Goal: Transaction & Acquisition: Obtain resource

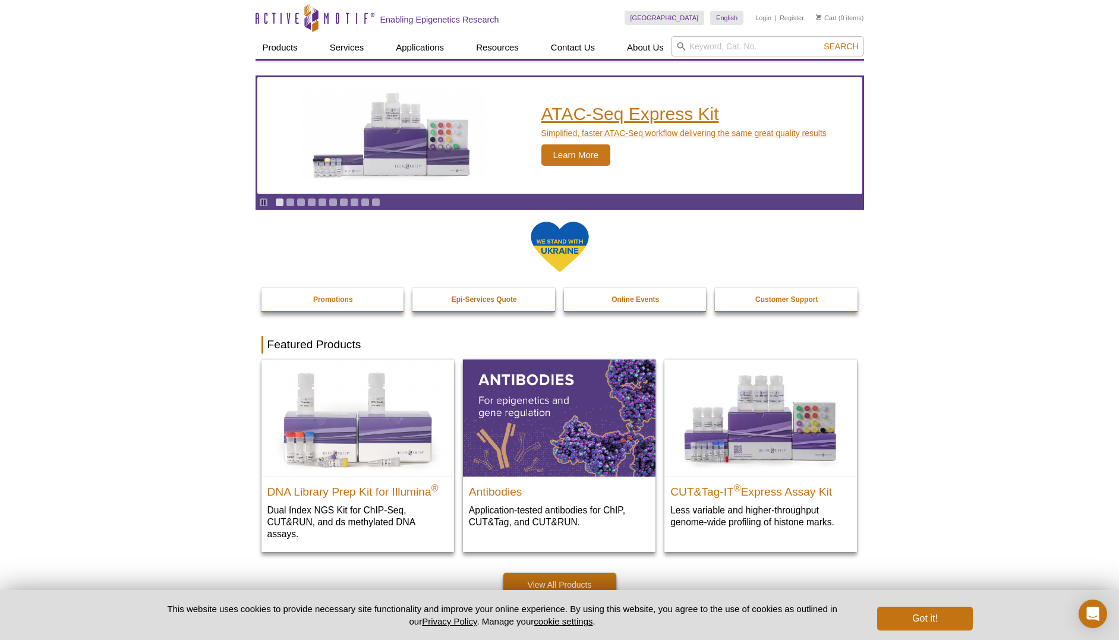
click at [574, 158] on span "Learn More" at bounding box center [576, 154] width 70 height 21
click at [575, 150] on span "Learn More" at bounding box center [576, 154] width 70 height 21
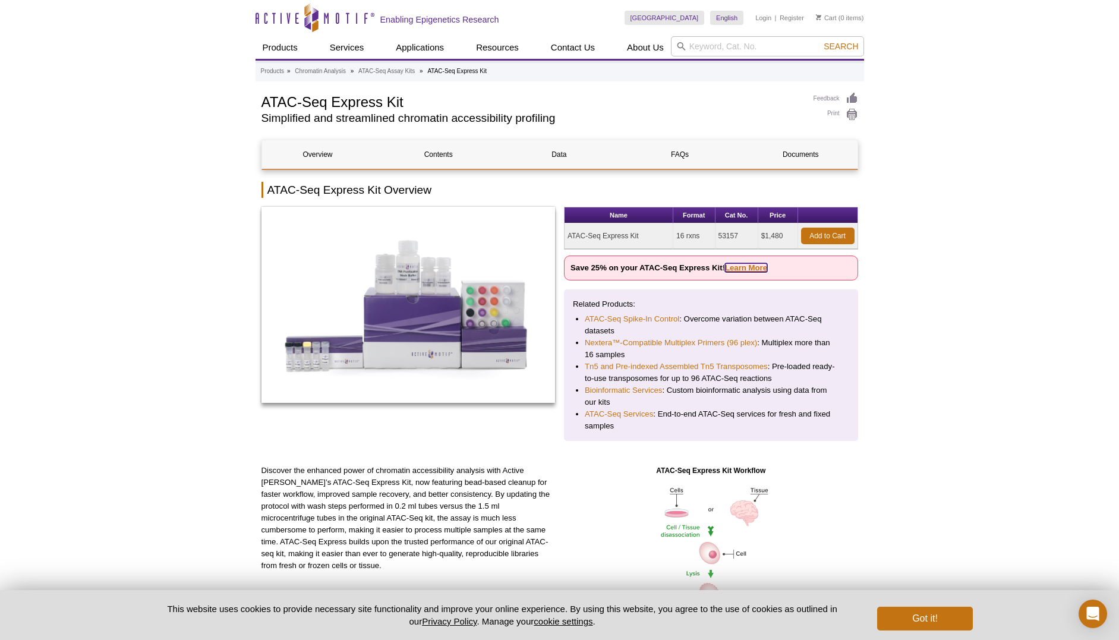
click at [743, 270] on link "Learn More" at bounding box center [746, 267] width 42 height 9
click at [743, 269] on link "Learn More" at bounding box center [746, 267] width 42 height 9
click at [812, 237] on link "Add to Cart" at bounding box center [827, 236] width 53 height 17
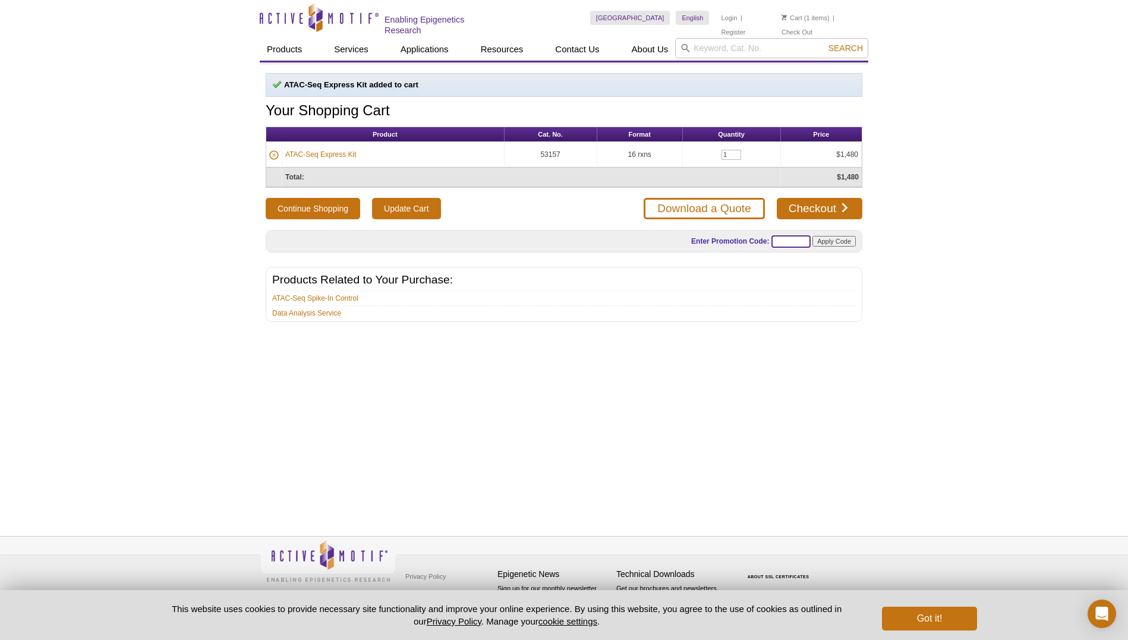
click at [787, 235] on input "text" at bounding box center [790, 241] width 39 height 12
click at [776, 239] on input "text" at bounding box center [790, 241] width 39 height 12
paste input "ATACUP25"
type input "ATACUP25"
click at [834, 241] on input "Apply Code" at bounding box center [833, 241] width 43 height 11
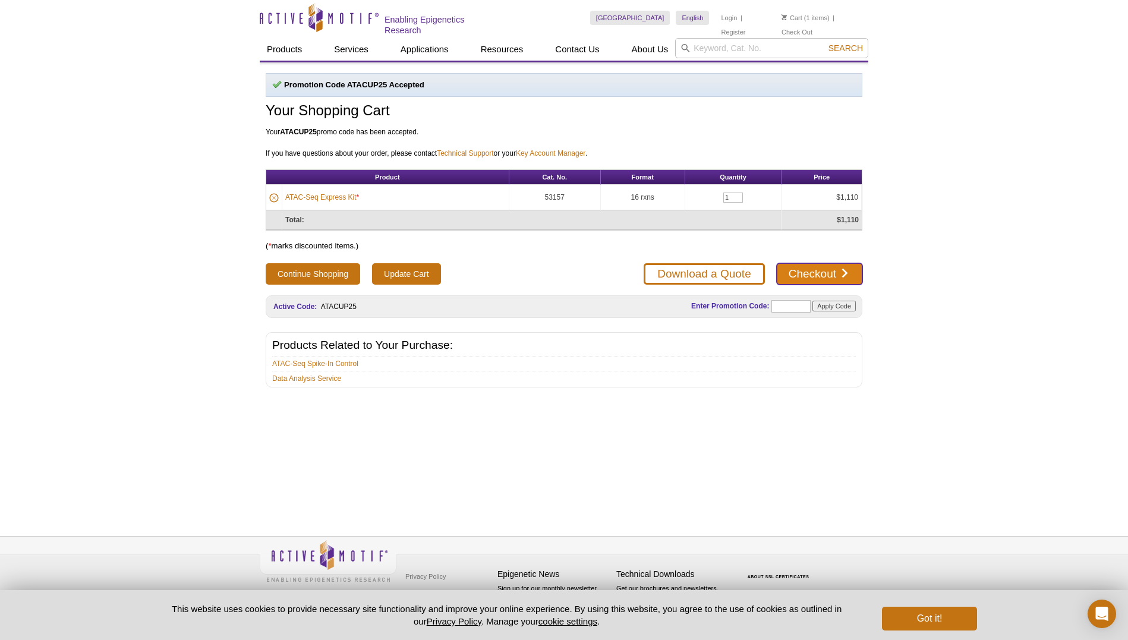
click at [812, 273] on link "Checkout" at bounding box center [820, 273] width 86 height 21
click at [657, 271] on link "Download a Quote" at bounding box center [703, 273] width 121 height 21
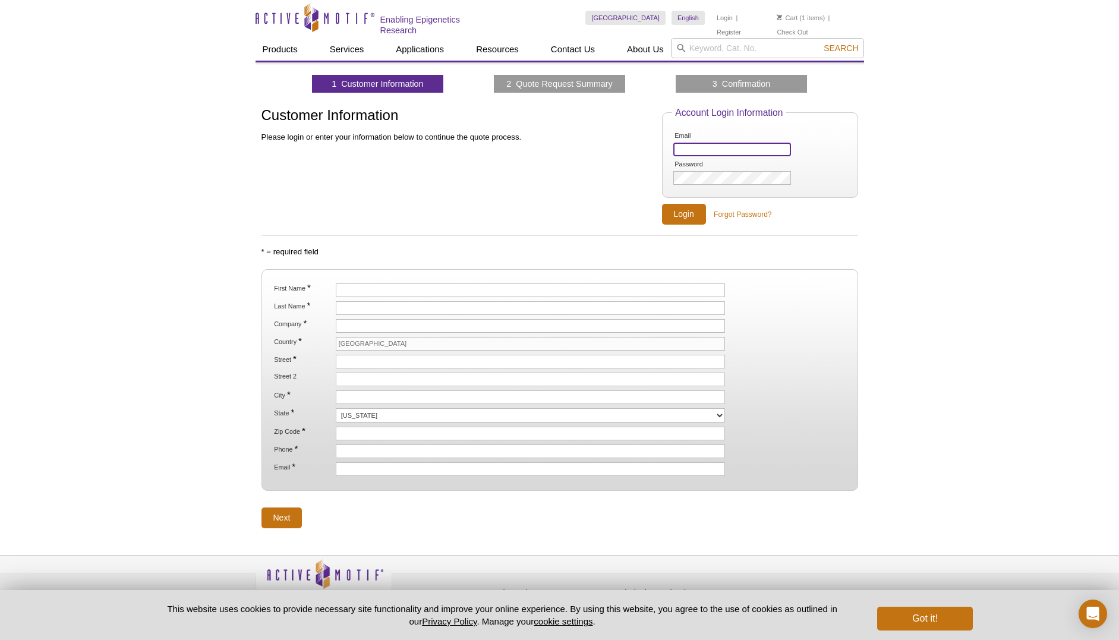
click at [680, 144] on input "Email" at bounding box center [731, 150] width 117 height 14
click at [687, 146] on input "Email" at bounding box center [731, 150] width 117 height 14
click at [741, 28] on link "Register" at bounding box center [729, 32] width 24 height 8
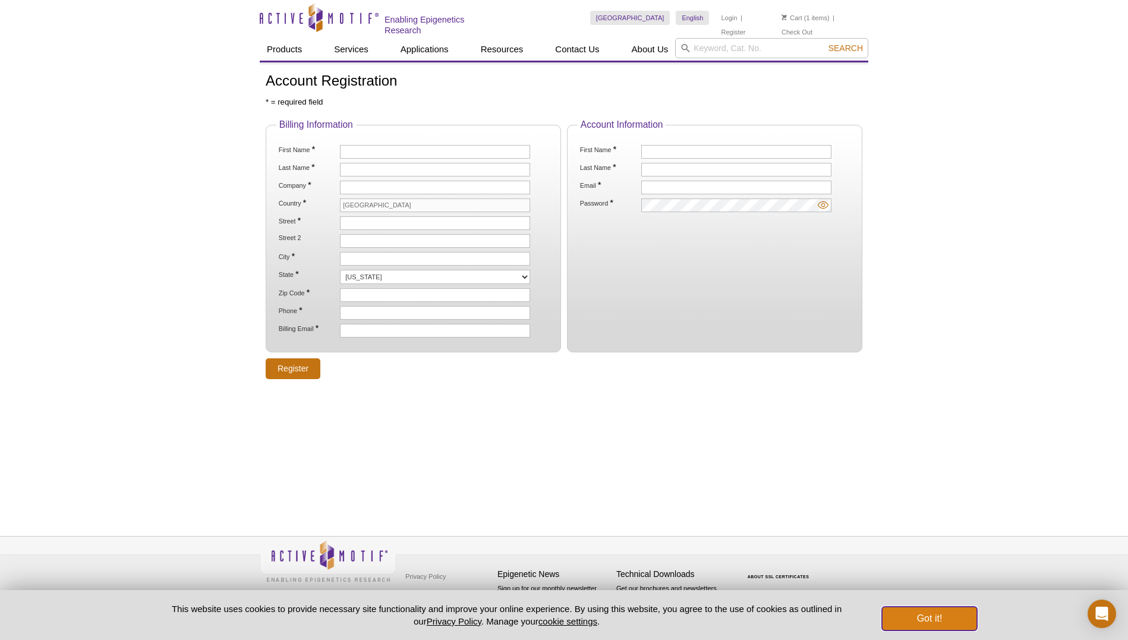
click at [919, 621] on button "Got it!" at bounding box center [929, 619] width 95 height 24
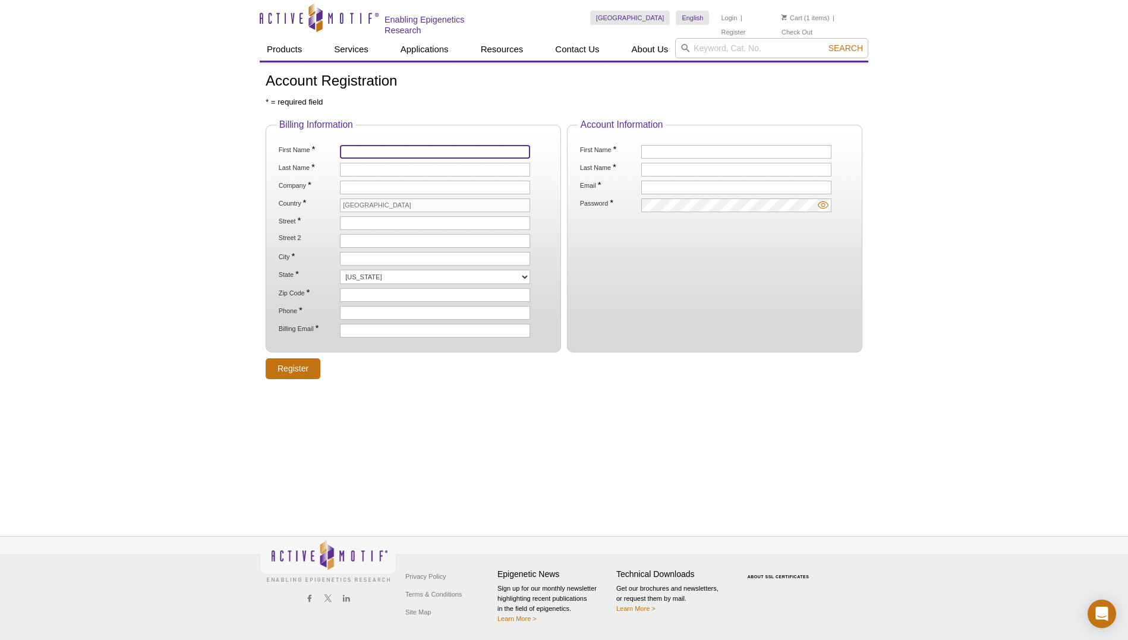
click at [354, 156] on input "First Name *" at bounding box center [435, 152] width 190 height 14
type input "Shahina"
click at [370, 172] on input "Last Name *" at bounding box center [435, 170] width 190 height 14
type input "Maqbool"
click at [368, 187] on input "Company *" at bounding box center [435, 188] width 190 height 14
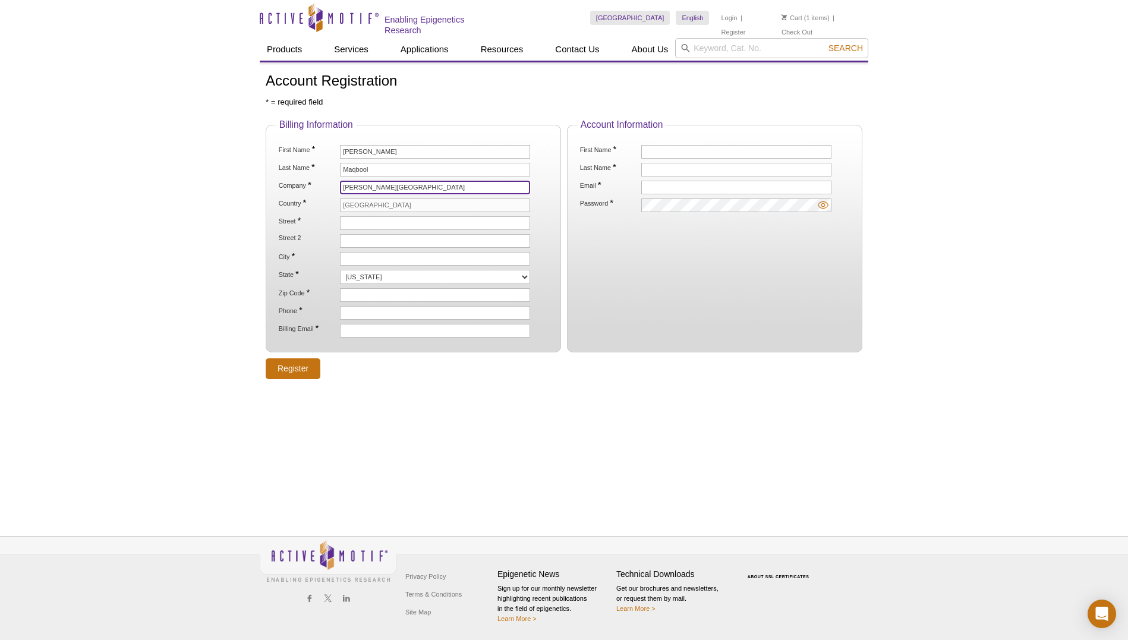
type input "[PERSON_NAME][GEOGRAPHIC_DATA]"
click at [354, 224] on input "Street *" at bounding box center [435, 223] width 190 height 14
type input "[STREET_ADDRESS][PERSON_NAME]"
click at [347, 256] on input "City *" at bounding box center [435, 259] width 190 height 14
type input "[GEOGRAPHIC_DATA]"
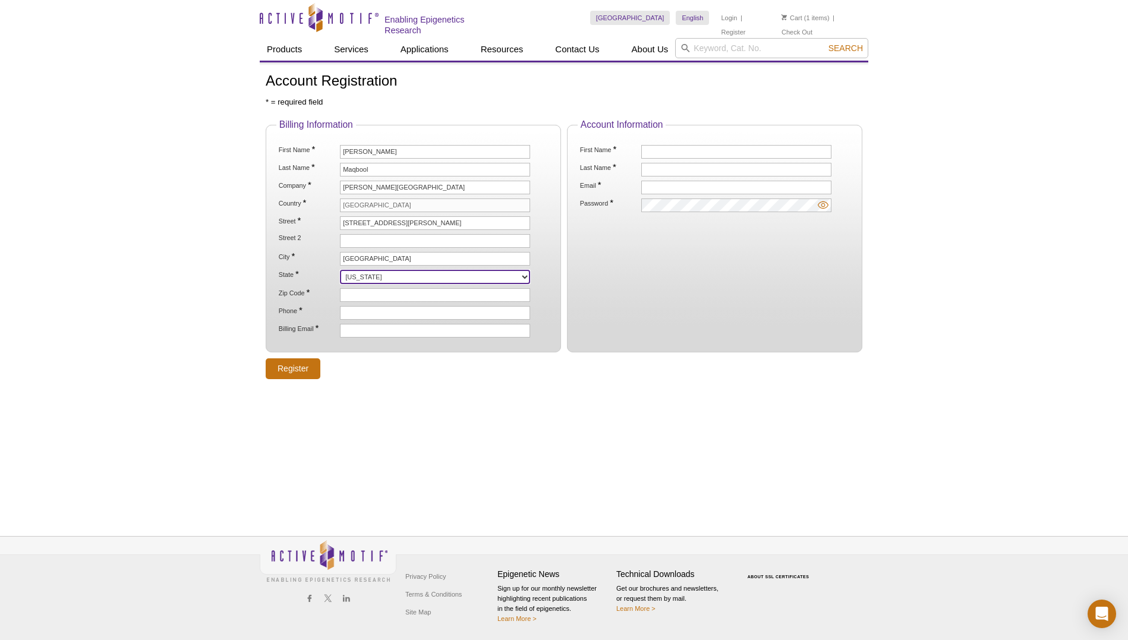
click at [367, 276] on select "Alabama Alaska American Samoa Arizona Arkansas California Colorado Connecticut …" at bounding box center [435, 277] width 190 height 14
select select "NY"
click at [340, 270] on select "Alabama Alaska American Samoa Arizona Arkansas California Colorado Connecticut …" at bounding box center [435, 277] width 190 height 14
click at [360, 292] on input "Zip Code *" at bounding box center [435, 295] width 190 height 14
type input "10461"
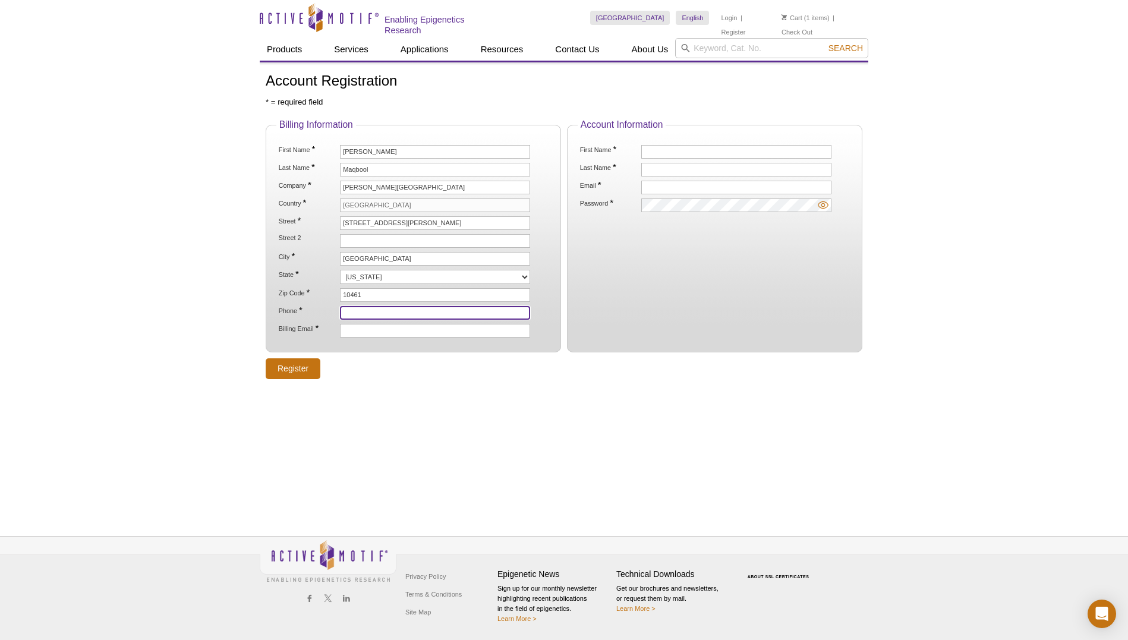
click at [356, 313] on input "Phone *" at bounding box center [435, 313] width 190 height 14
type input "7186781163"
click at [355, 330] on input "Billing Email *" at bounding box center [435, 331] width 190 height 14
type input "[PERSON_NAME][EMAIL_ADDRESS][PERSON_NAME][DOMAIN_NAME]"
click at [755, 300] on fieldset "Account Information First Name * Last Name * Email * Password *" at bounding box center [714, 235] width 295 height 233
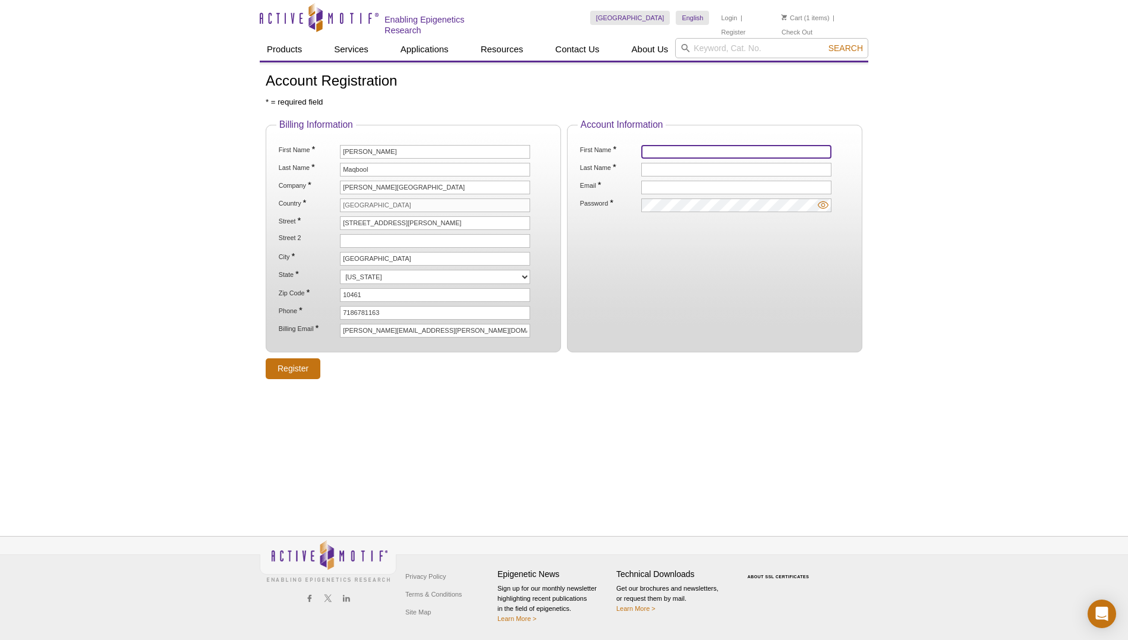
click at [650, 150] on input "First Name *" at bounding box center [736, 152] width 190 height 14
type input "Shahina"
click at [651, 168] on input "Last Name *" at bounding box center [736, 170] width 190 height 14
type input "Maqbool"
click at [656, 187] on input "Email *" at bounding box center [736, 188] width 190 height 14
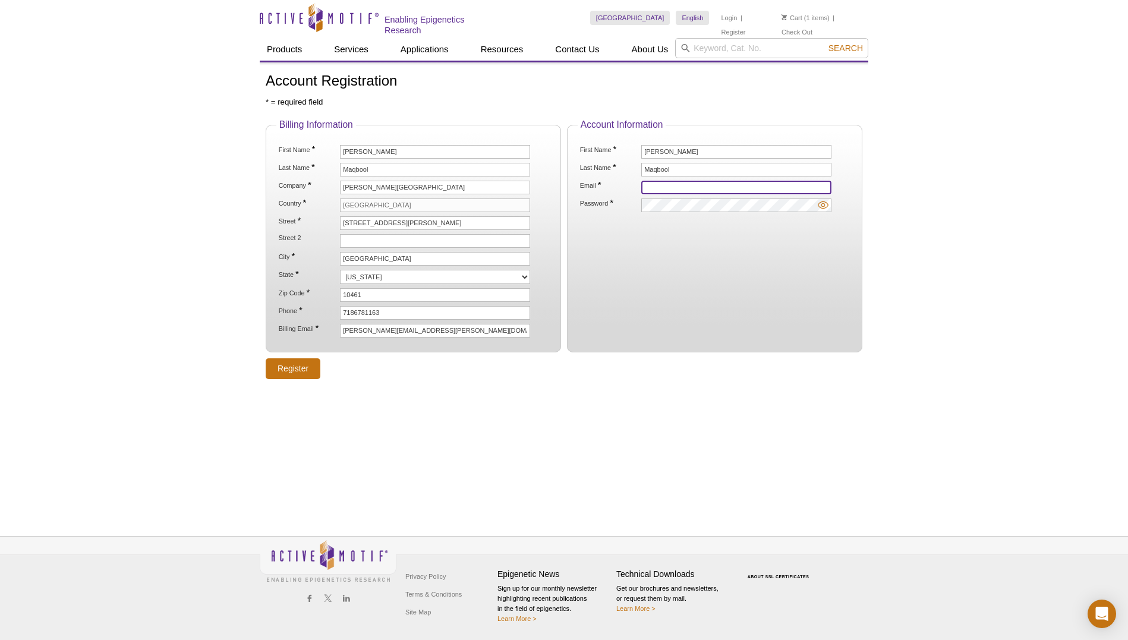
type input "[PERSON_NAME][EMAIL_ADDRESS][PERSON_NAME][DOMAIN_NAME]"
click at [276, 365] on input "Register" at bounding box center [293, 368] width 55 height 21
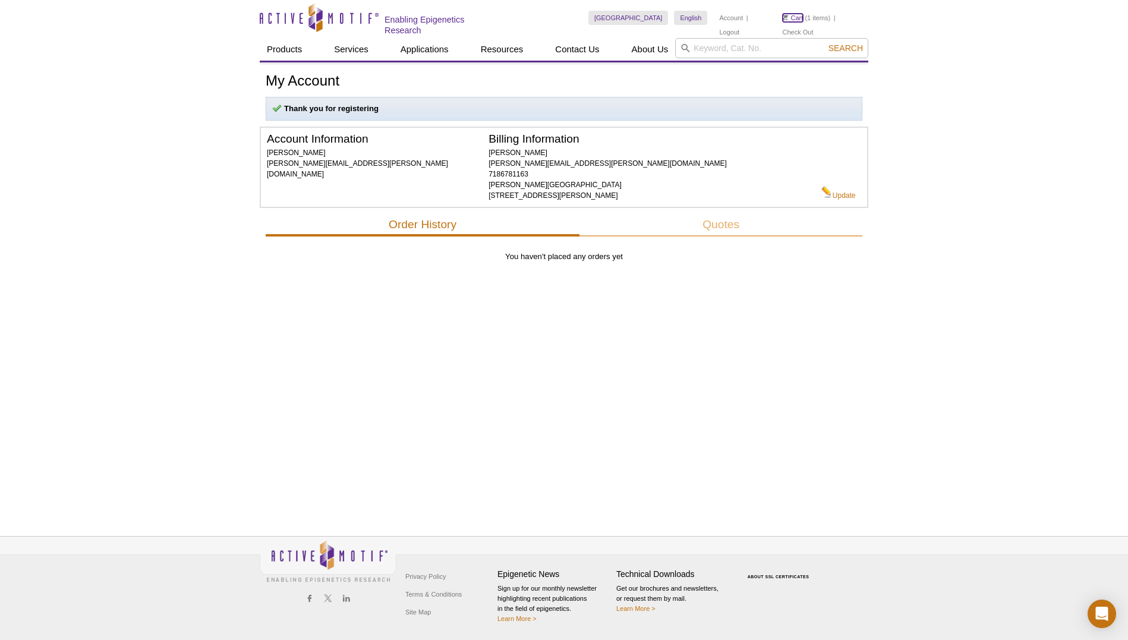
click at [799, 19] on link "Cart" at bounding box center [793, 18] width 21 height 8
click at [798, 17] on link "Cart" at bounding box center [793, 18] width 21 height 8
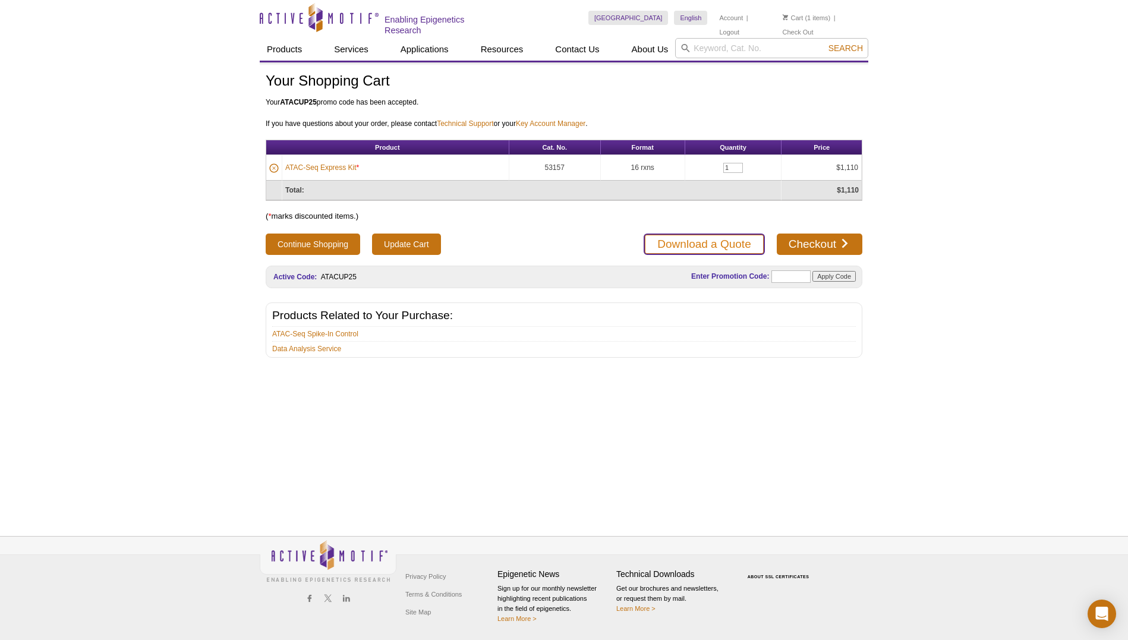
click at [717, 242] on link "Download a Quote" at bounding box center [703, 244] width 121 height 21
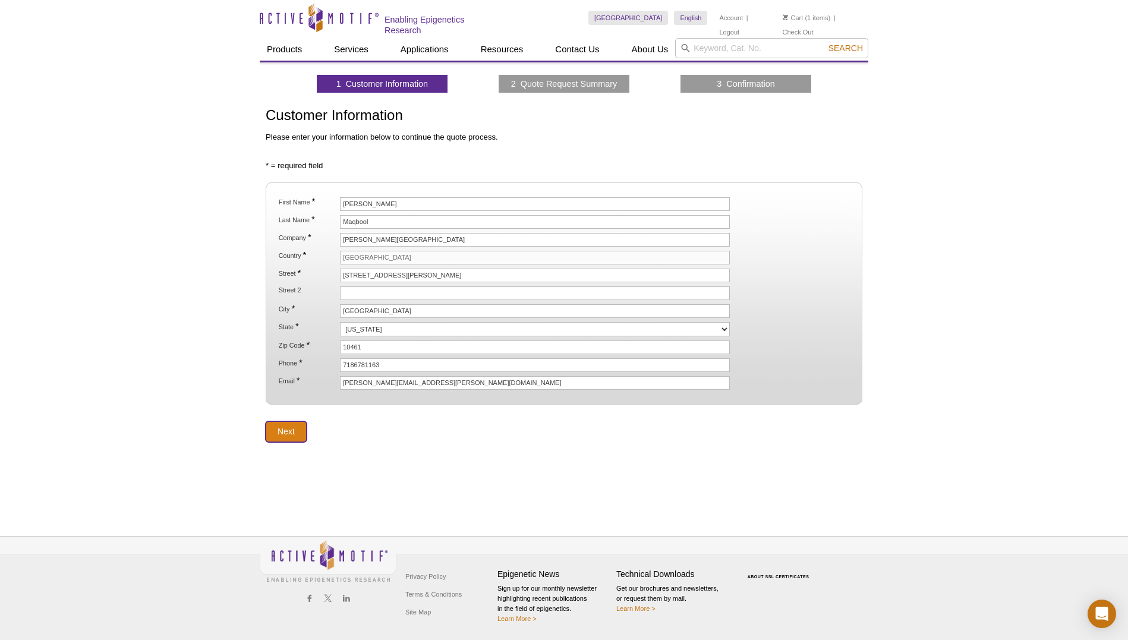
click at [279, 429] on input "Next" at bounding box center [286, 431] width 41 height 21
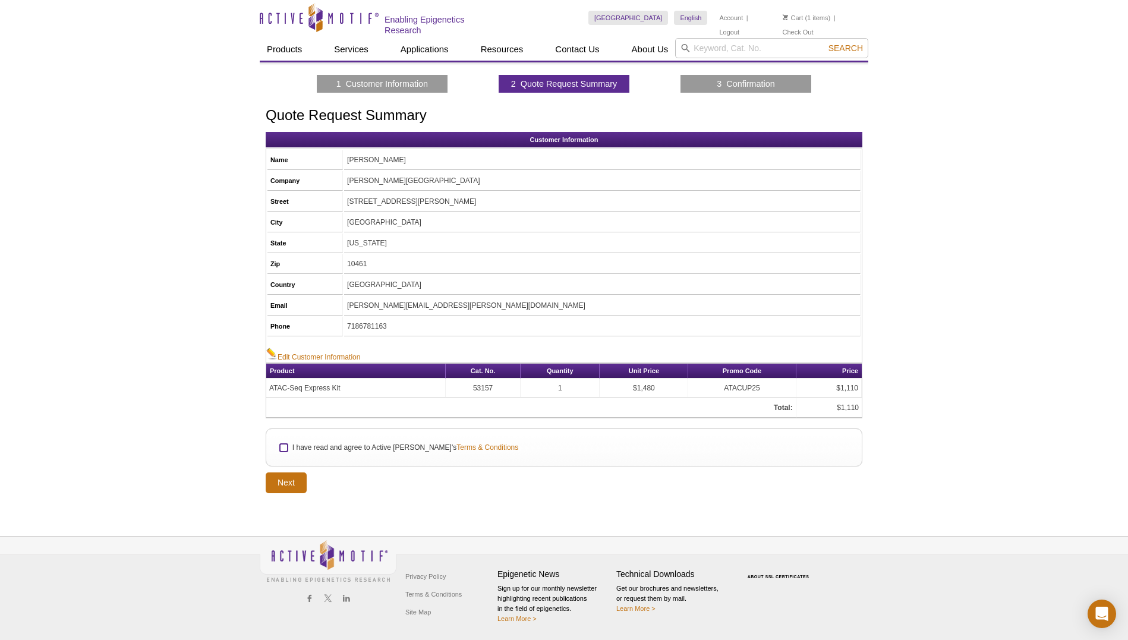
click at [282, 447] on input "I have read and agree to Active [PERSON_NAME]'s Terms & Conditions" at bounding box center [284, 448] width 8 height 8
checkbox input "true"
click at [298, 355] on link "Edit Customer Information" at bounding box center [313, 355] width 94 height 15
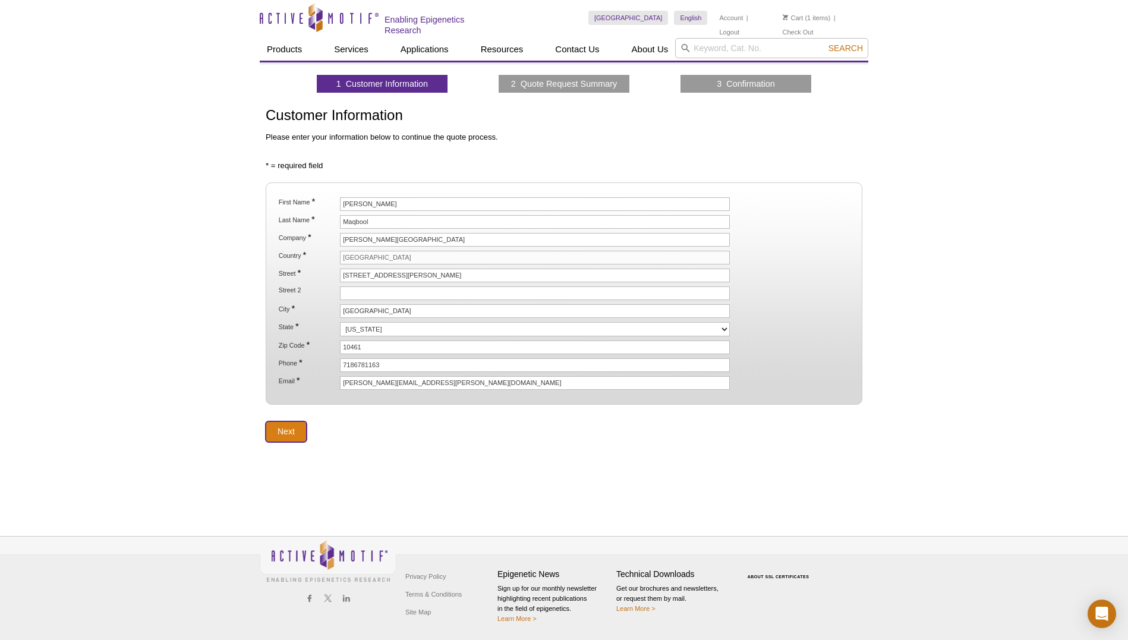
click at [289, 433] on input "Next" at bounding box center [286, 431] width 41 height 21
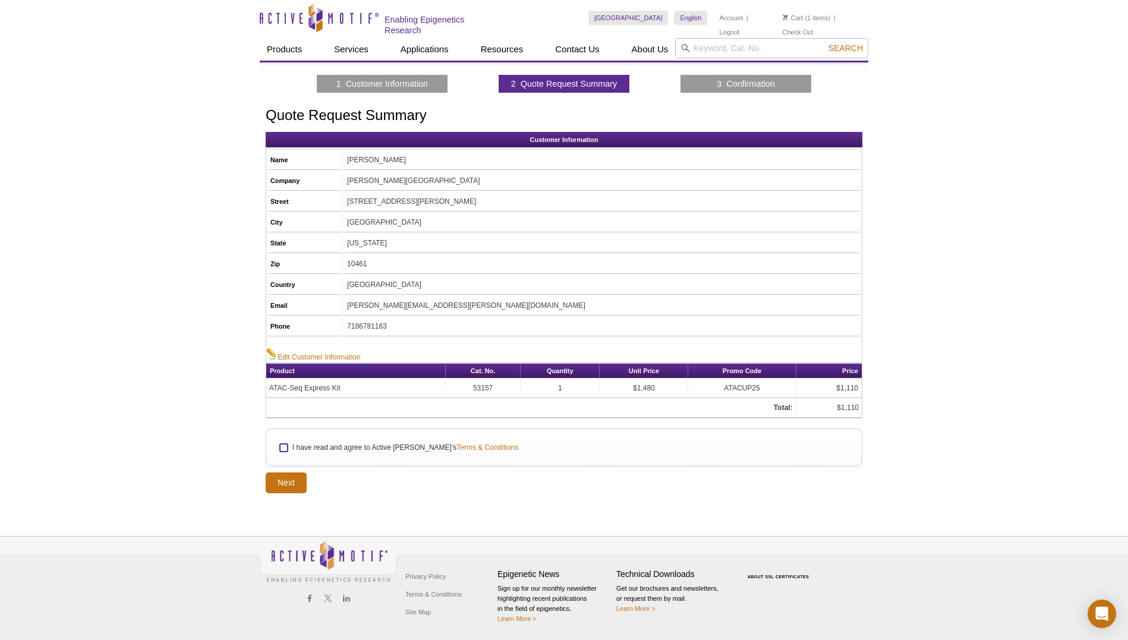
click at [282, 445] on input "I have read and agree to Active [PERSON_NAME]'s Terms & Conditions" at bounding box center [284, 448] width 8 height 8
checkbox input "true"
click at [283, 481] on input "Next" at bounding box center [286, 482] width 41 height 21
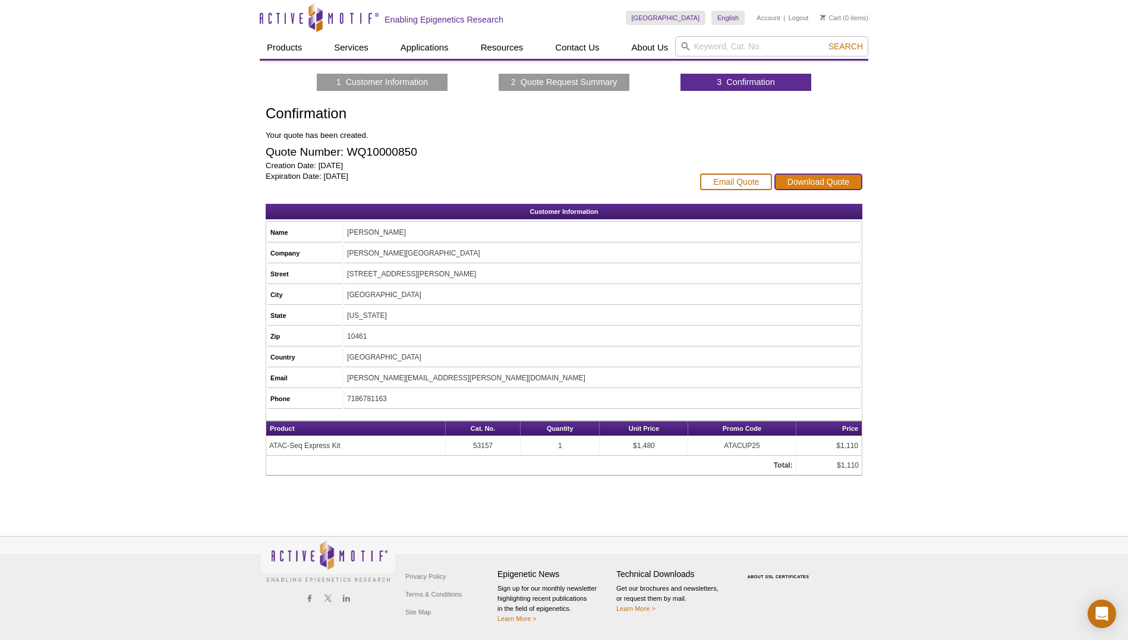
click at [837, 184] on link "Download Quote" at bounding box center [818, 181] width 88 height 17
click at [746, 177] on link "Email Quote" at bounding box center [736, 181] width 72 height 17
drag, startPoint x: 498, startPoint y: 449, endPoint x: 469, endPoint y: 446, distance: 29.3
click at [469, 446] on td "53157" at bounding box center [483, 446] width 75 height 20
copy td "53157"
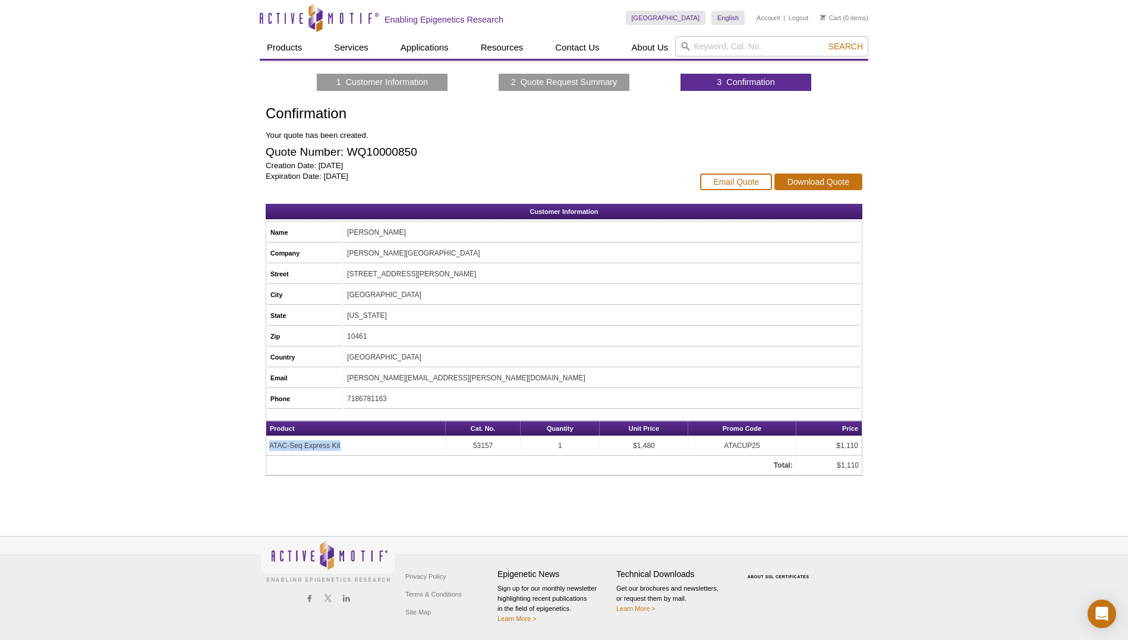
drag, startPoint x: 329, startPoint y: 449, endPoint x: 266, endPoint y: 447, distance: 62.4
click at [266, 447] on td "ATAC-Seq Express Kit" at bounding box center [355, 446] width 179 height 20
copy td "ATAC-Seq Express Kit"
